Goal: Find specific page/section: Find specific page/section

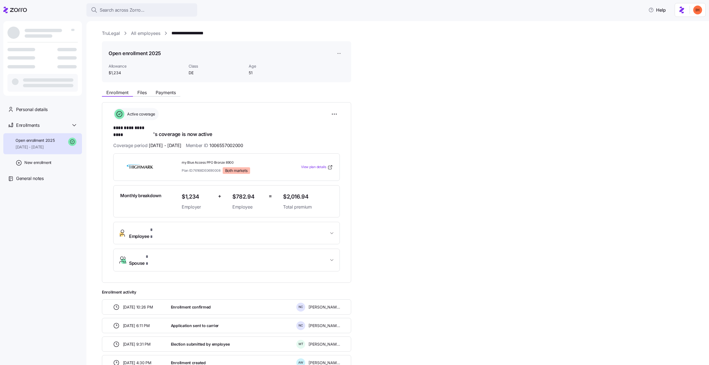
click at [91, 61] on div "**********" at bounding box center [397, 193] width 622 height 344
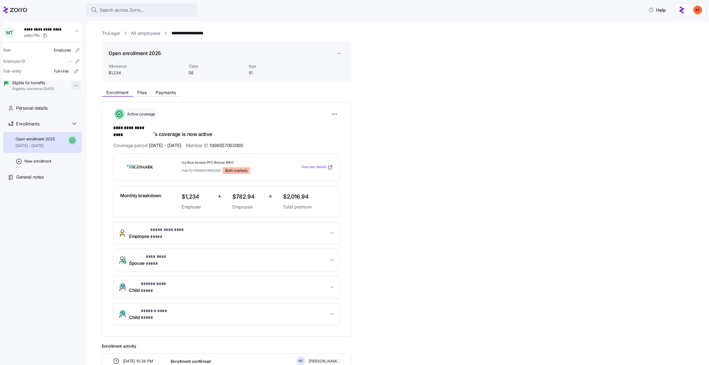
click at [72, 86] on html "**********" at bounding box center [354, 180] width 709 height 361
click at [560, 95] on html "**********" at bounding box center [354, 180] width 709 height 361
